Goal: Find specific page/section

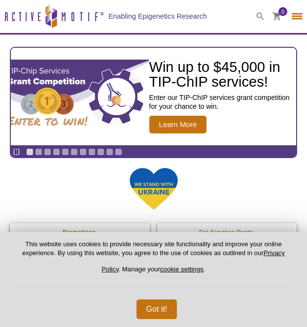
select select "[GEOGRAPHIC_DATA]"
click at [259, 19] on icon at bounding box center [260, 16] width 8 height 8
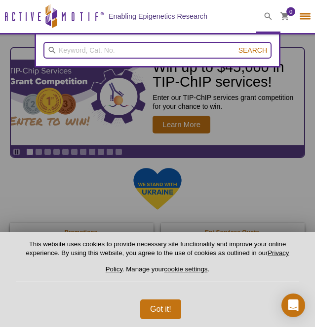
click at [179, 51] on input "search" at bounding box center [157, 50] width 228 height 17
paste input "39159"
type input "39159"
click at [235, 46] on button "Search" at bounding box center [252, 50] width 35 height 9
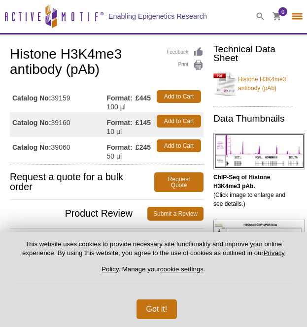
select select "[GEOGRAPHIC_DATA]"
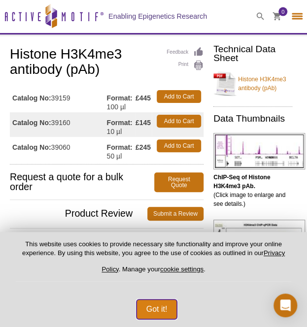
click at [156, 307] on button "Got it!" at bounding box center [157, 310] width 41 height 20
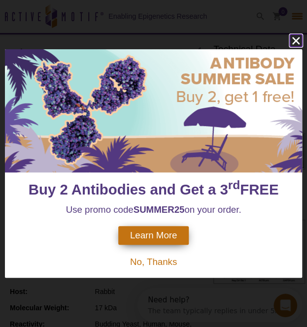
click at [296, 45] on icon "close" at bounding box center [296, 41] width 12 height 12
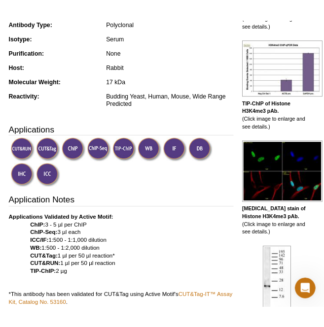
scroll to position [232, 0]
